Goal: Task Accomplishment & Management: Manage account settings

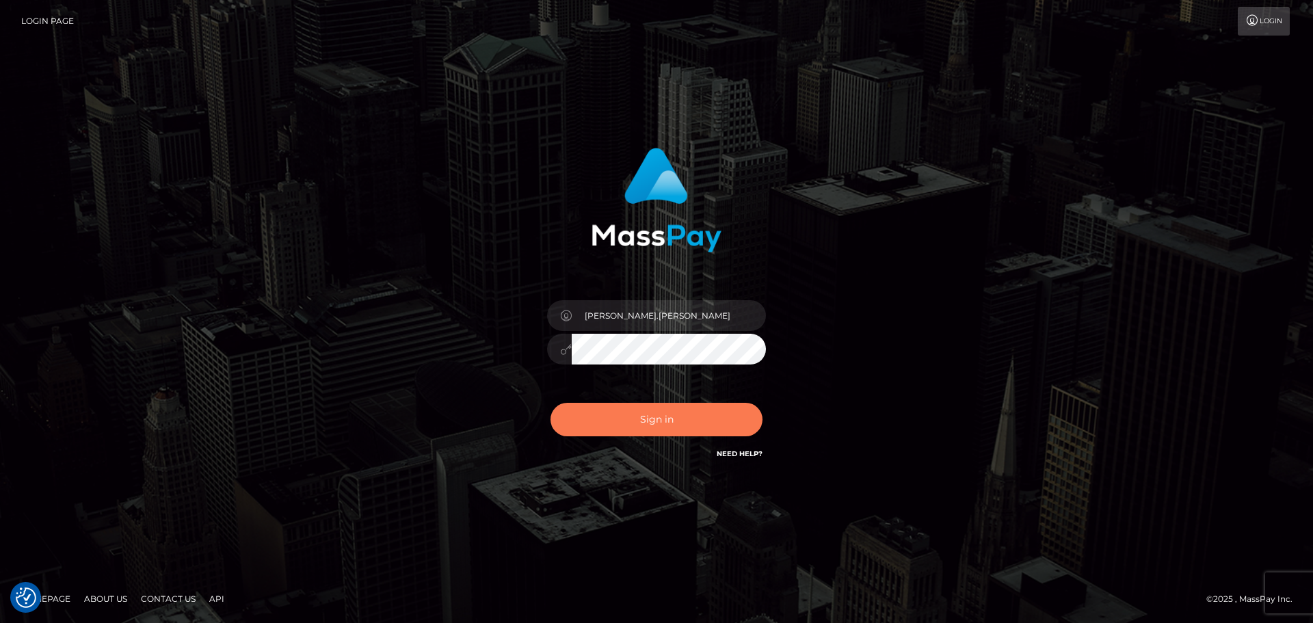
click at [654, 418] on button "Sign in" at bounding box center [656, 419] width 212 height 33
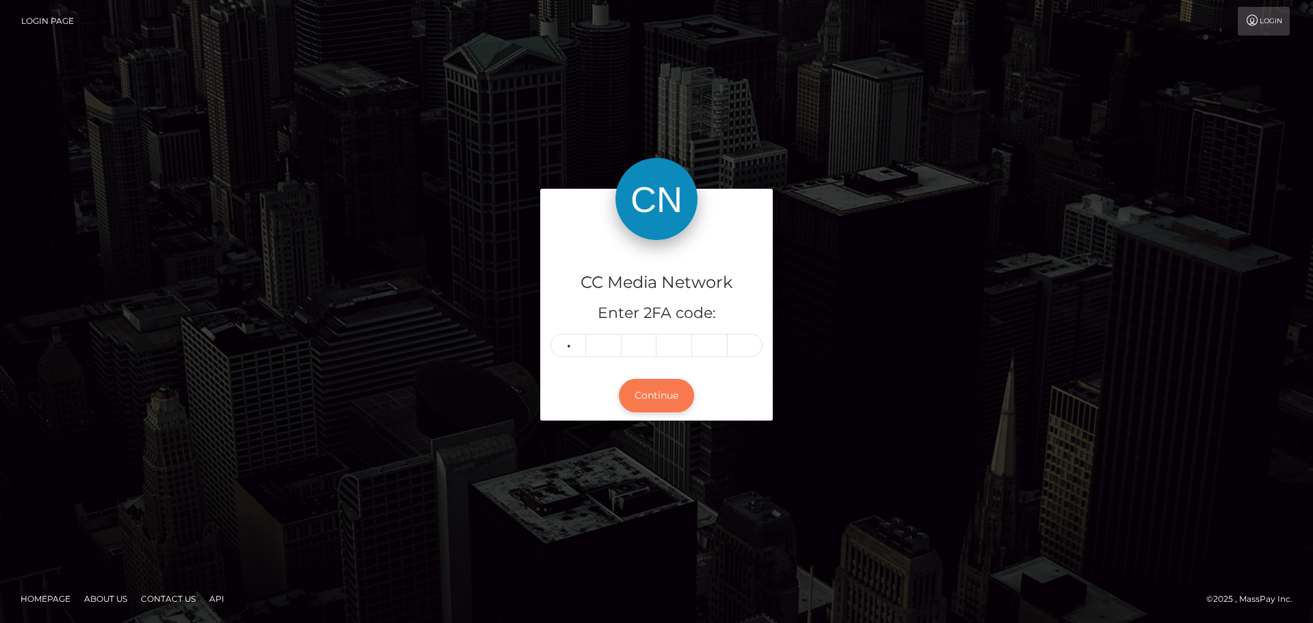
type input "7"
type input "6"
type input "2"
type input "7"
type input "2"
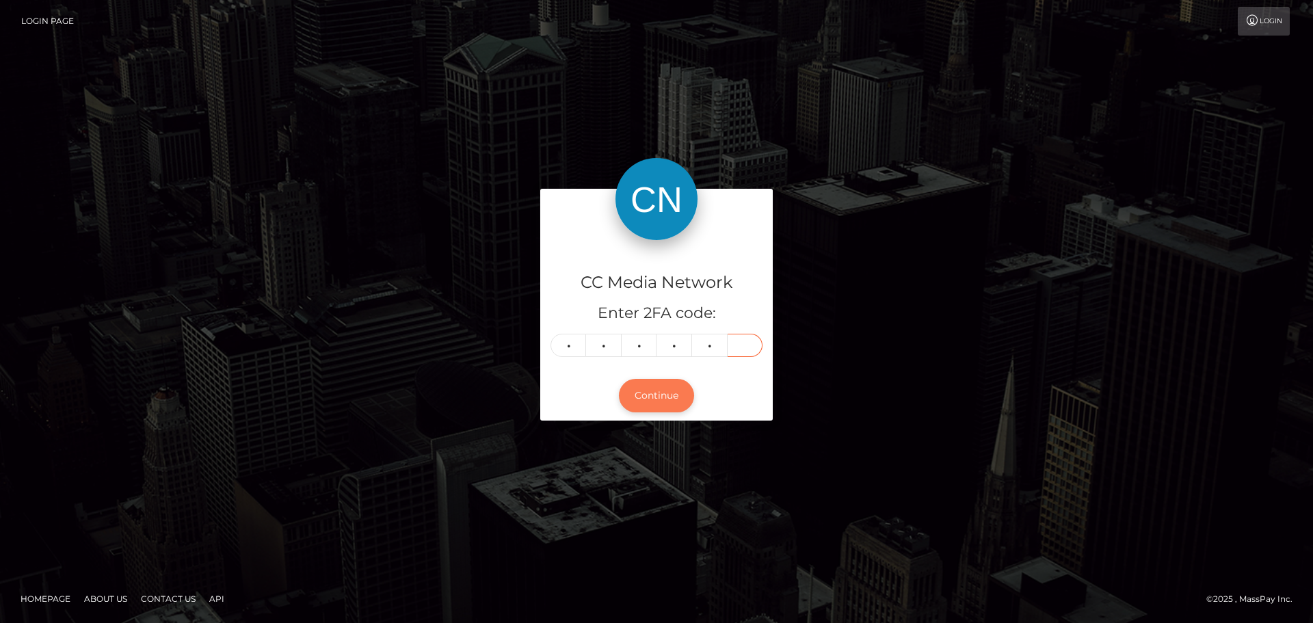
type input "4"
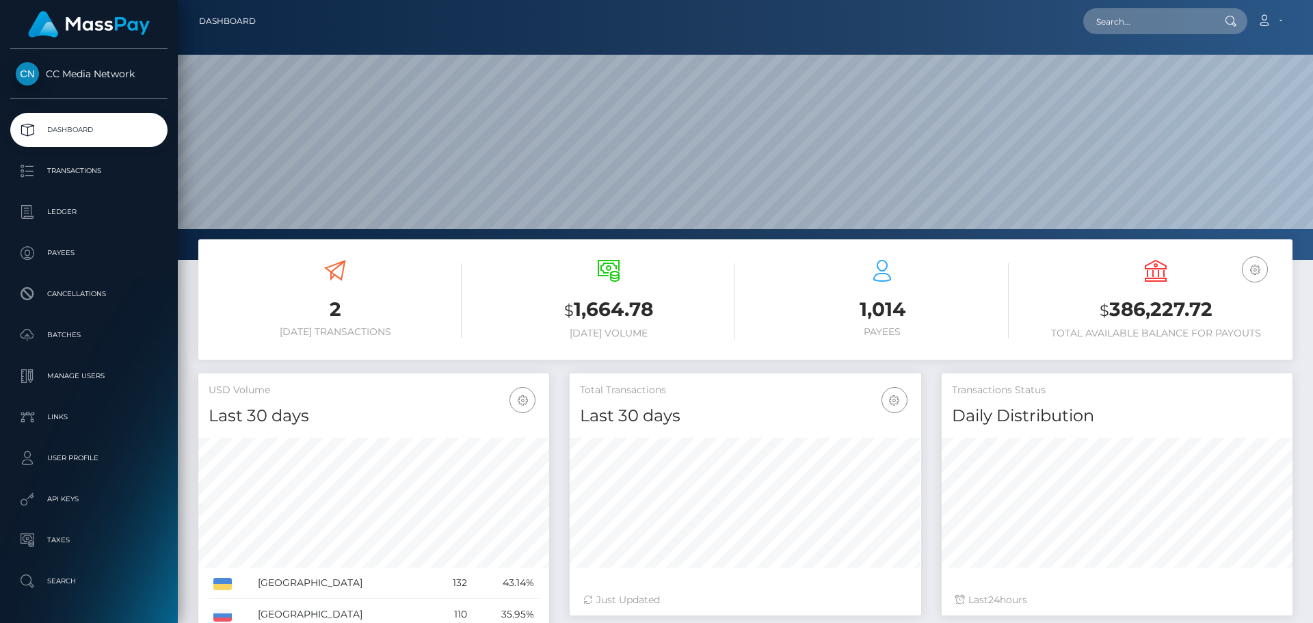
scroll to position [243, 351]
click at [1160, 21] on input "text" at bounding box center [1147, 21] width 129 height 26
paste input "[EMAIL_ADDRESS][DOMAIN_NAME]"
type input "[EMAIL_ADDRESS][DOMAIN_NAME]"
